Goal: Find specific page/section: Find specific page/section

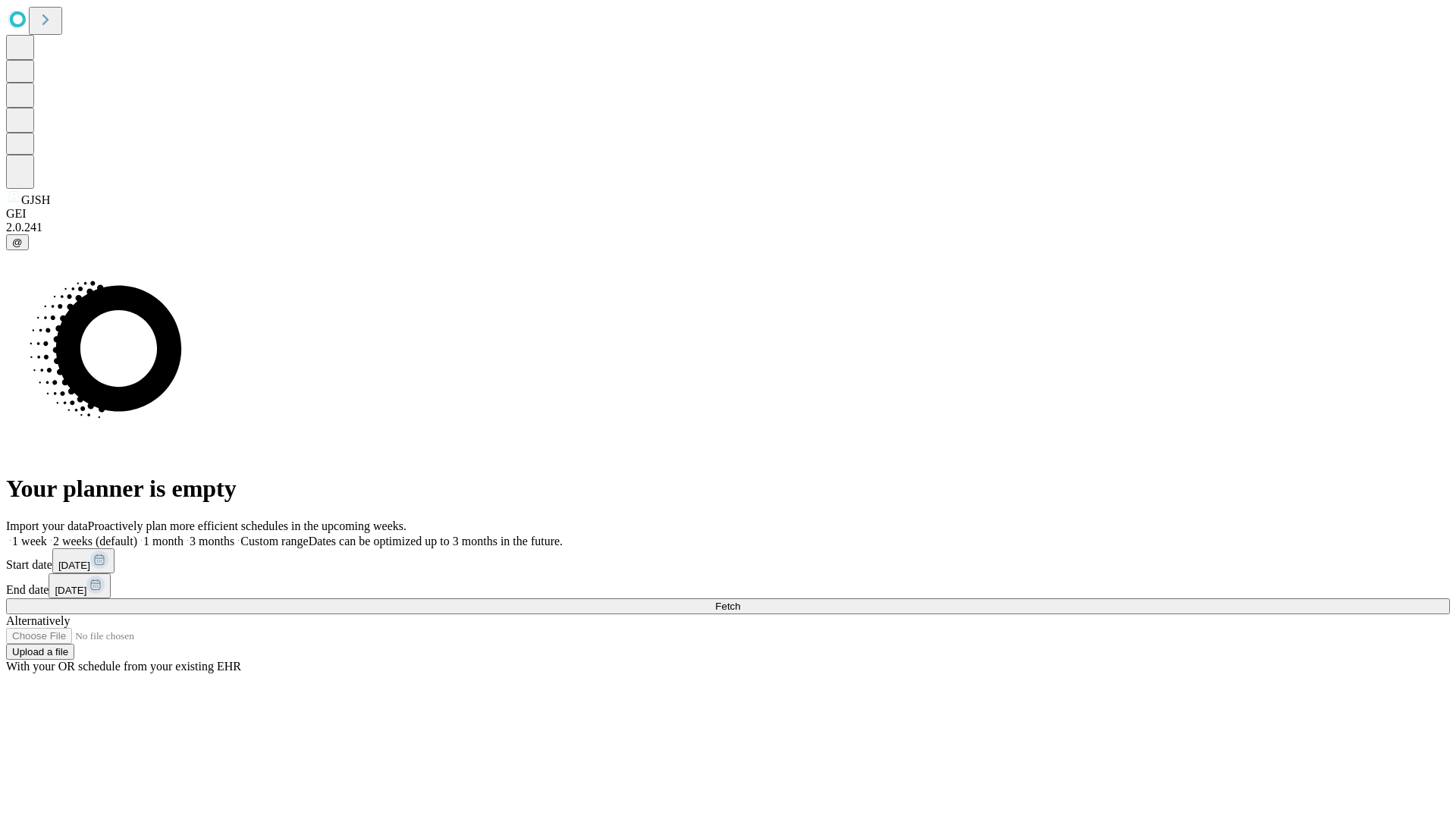
click at [740, 601] on span "Fetch" at bounding box center [728, 607] width 25 height 11
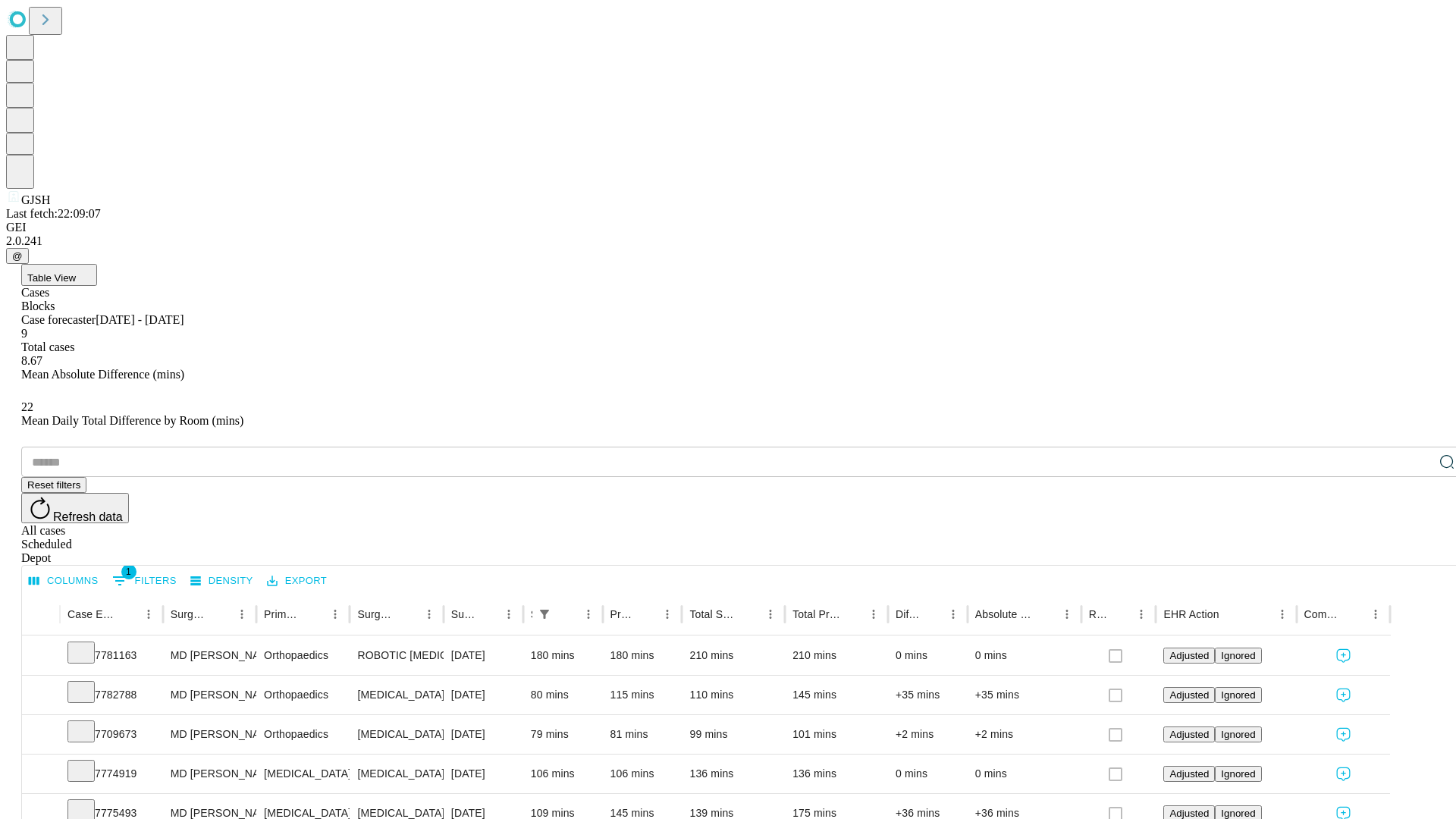
click at [76, 272] on span "Table View" at bounding box center [52, 278] width 49 height 11
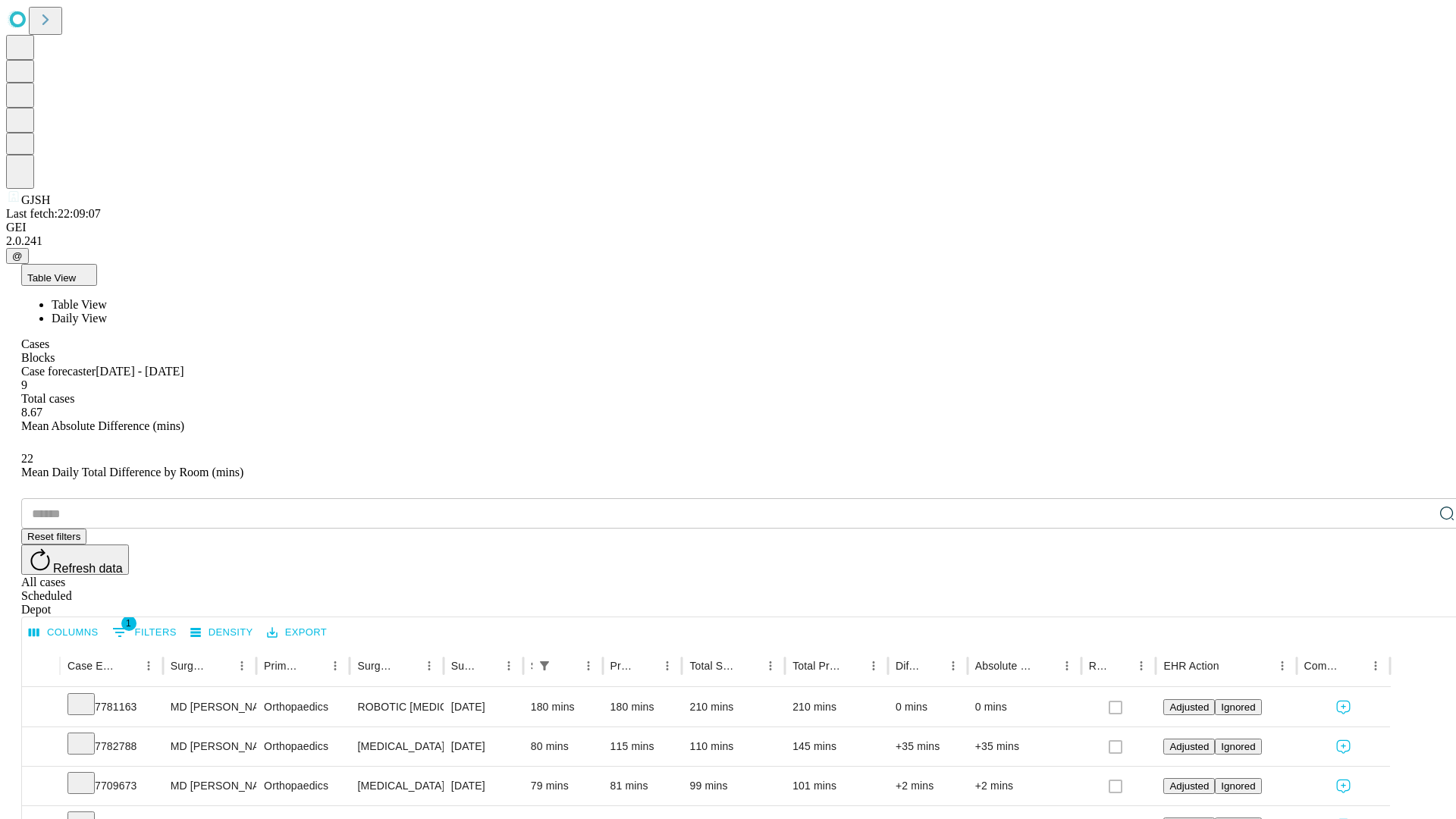
click at [107, 312] on span "Daily View" at bounding box center [79, 318] width 55 height 13
